Goal: Check status: Check status

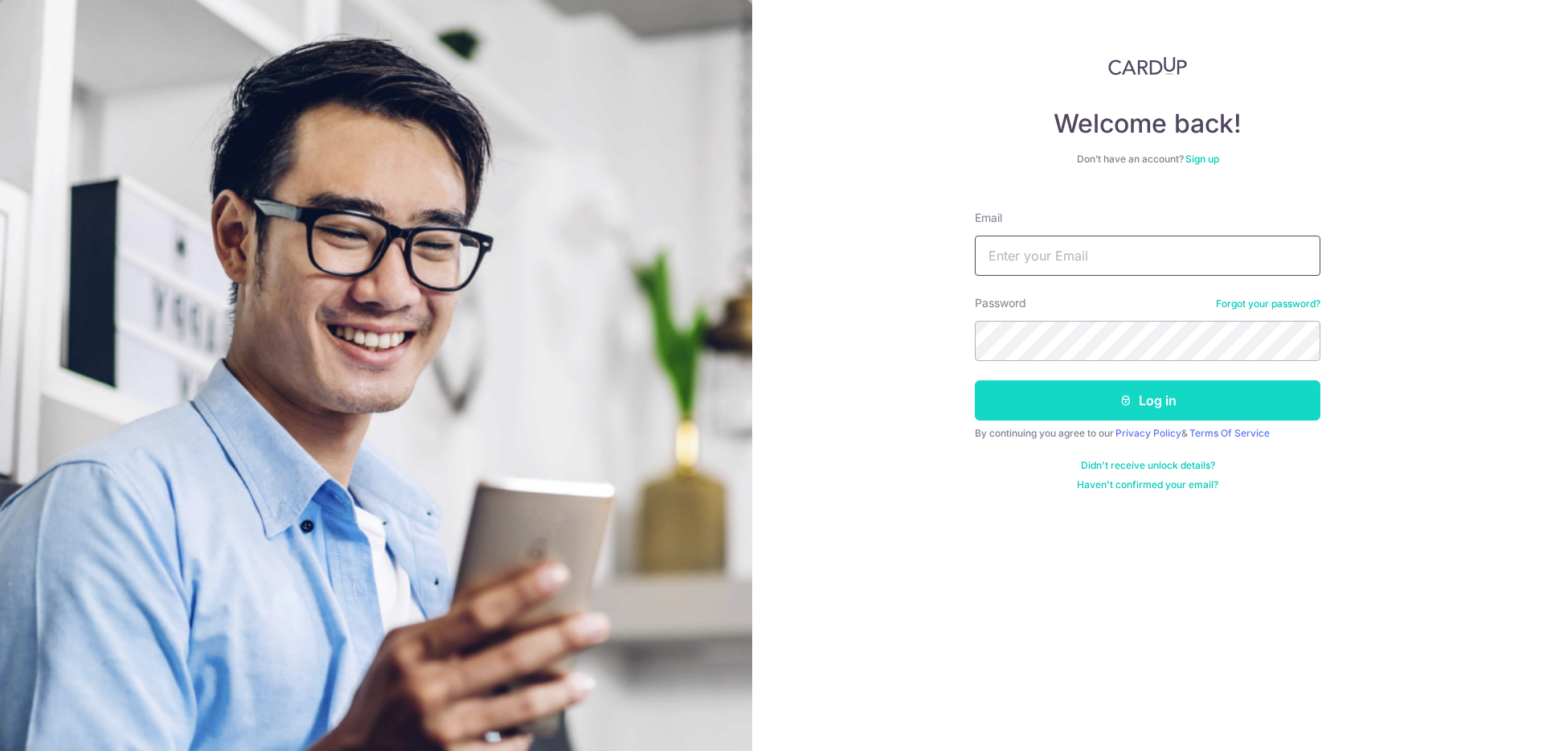
type input "[EMAIL_ADDRESS][DOMAIN_NAME]"
click at [1120, 407] on button "Log in" at bounding box center [1148, 400] width 346 height 40
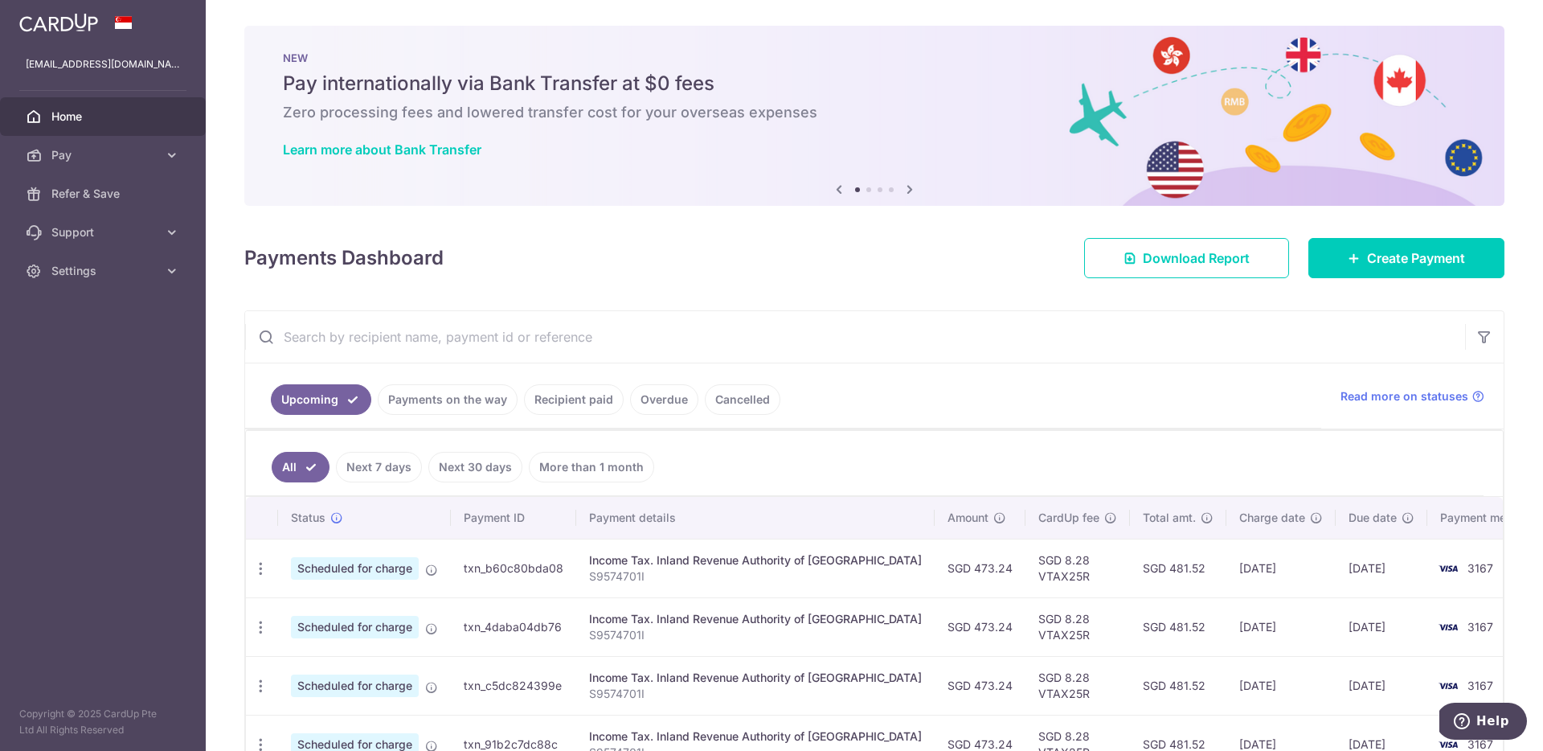
click at [501, 391] on link "Payments on the way" at bounding box center [448, 399] width 140 height 31
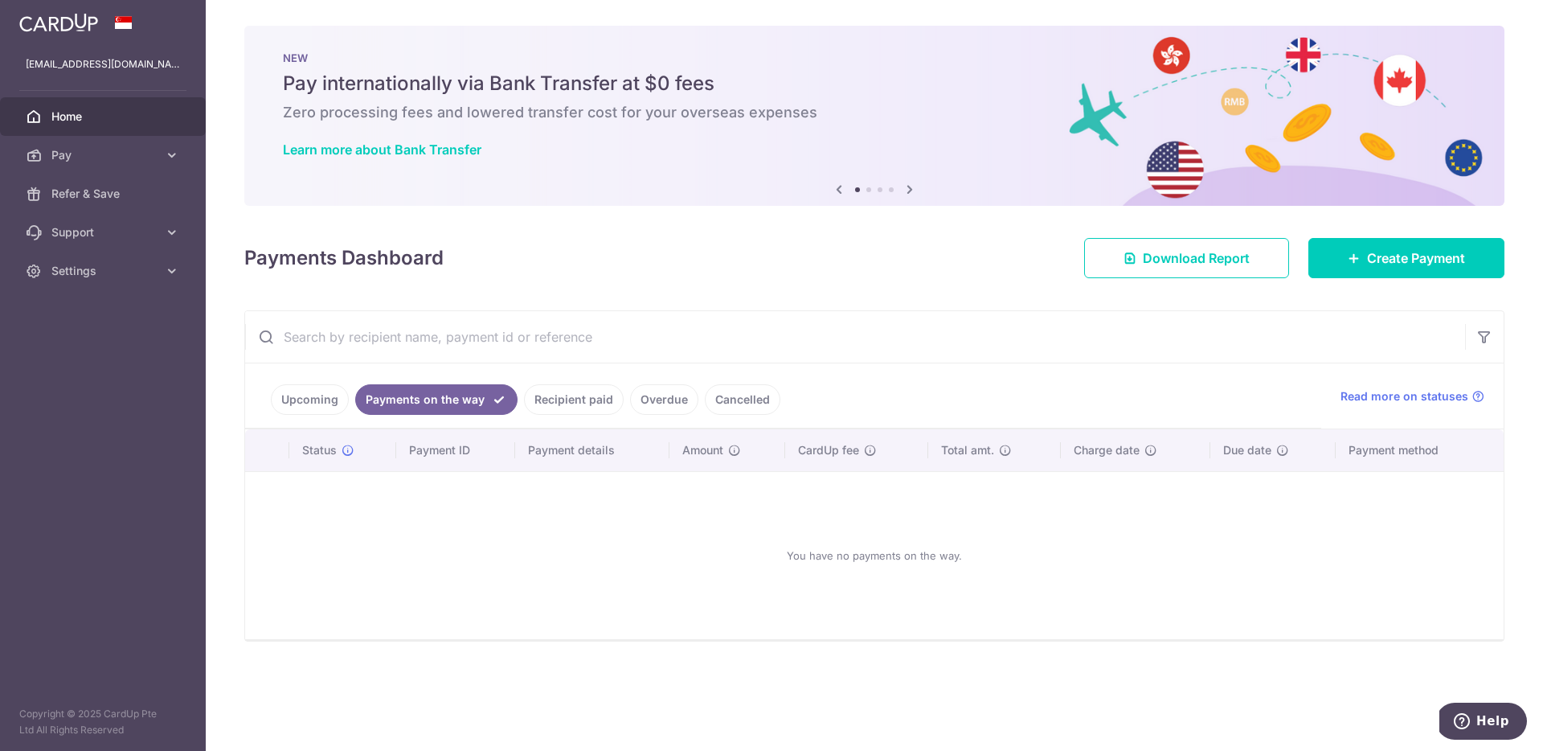
click at [555, 408] on link "Recipient paid" at bounding box center [574, 399] width 100 height 31
